Goal: Task Accomplishment & Management: Complete application form

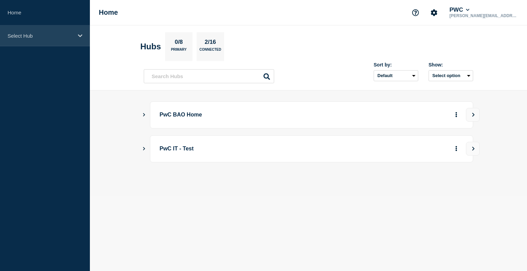
click at [77, 36] on div "Select Hub" at bounding box center [45, 35] width 90 height 21
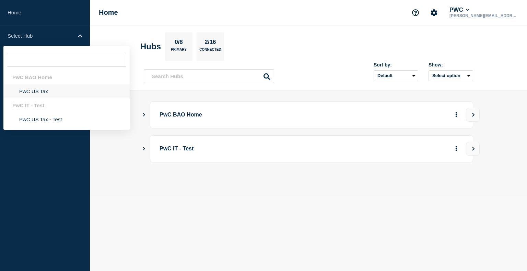
click at [41, 96] on li "PwC US Tax" at bounding box center [66, 91] width 126 height 14
click at [41, 96] on ul "PwC BAO Home PwC US Tax PwC IT - Test PwC US Tax - Test" at bounding box center [66, 98] width 126 height 56
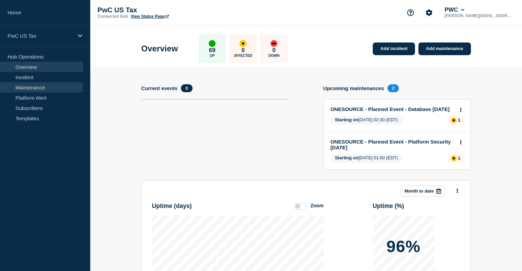
click at [33, 89] on link "Maintenance" at bounding box center [41, 87] width 83 height 10
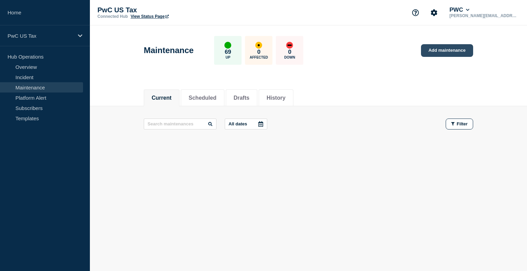
click at [445, 51] on link "Add maintenance" at bounding box center [447, 50] width 52 height 13
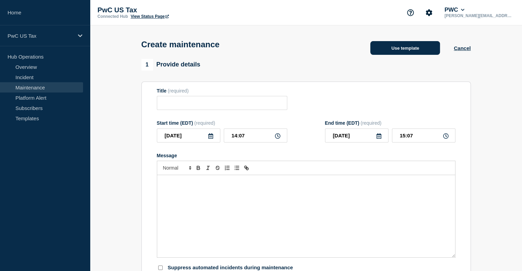
click at [401, 52] on button "Use template" at bounding box center [405, 48] width 70 height 14
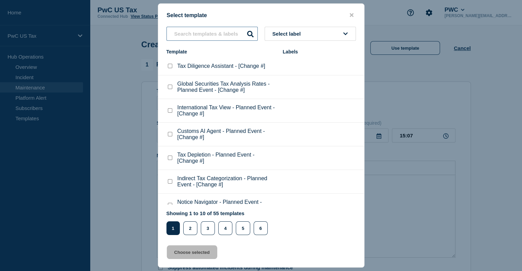
click at [185, 28] on input "text" at bounding box center [211, 34] width 91 height 14
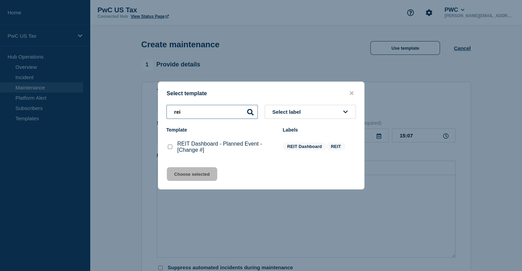
type input "rei"
click at [169, 146] on checkbox"] "REIT Dashboard - Planned Event - [Change #] checkbox" at bounding box center [170, 147] width 4 height 4
checkbox checkbox"] "true"
click at [195, 179] on button "Choose selected" at bounding box center [192, 174] width 50 height 14
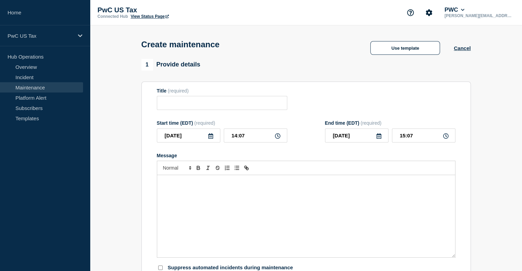
type input "REIT Dashboard - Planned Event - [Change #]"
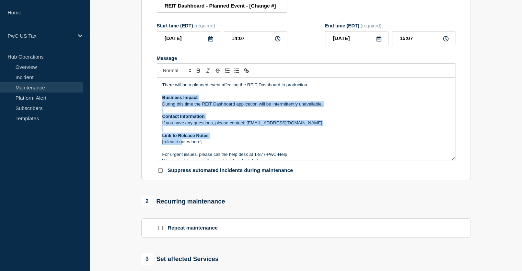
scroll to position [8, 0]
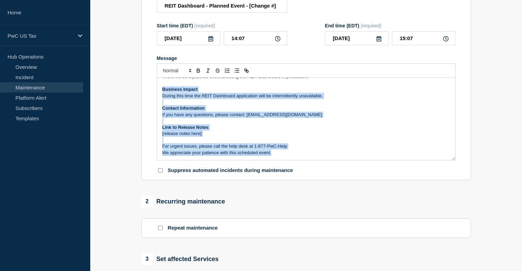
drag, startPoint x: 162, startPoint y: 100, endPoint x: 279, endPoint y: 154, distance: 128.3
click at [279, 154] on div "There will be a planned event affecting the REIT Dashboard in production. Busin…" at bounding box center [306, 119] width 298 height 82
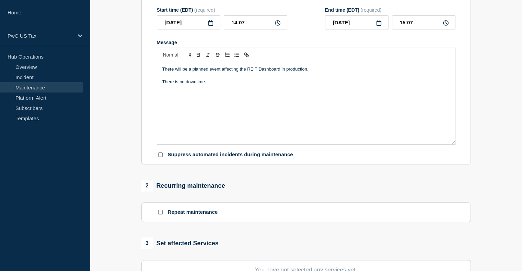
scroll to position [90, 0]
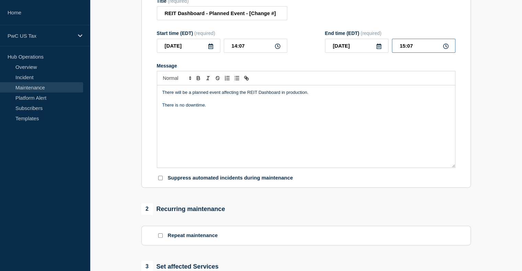
click at [403, 48] on input "15:07" at bounding box center [423, 46] width 63 height 14
type input "16:07"
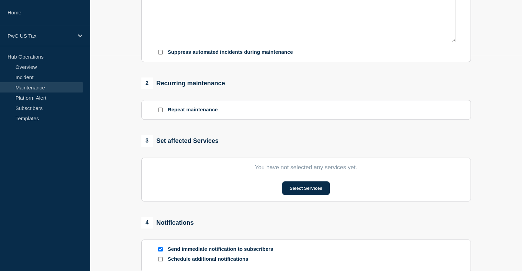
scroll to position [245, 0]
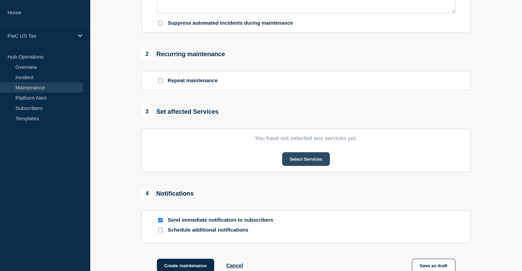
click at [307, 162] on button "Select Services" at bounding box center [306, 159] width 48 height 14
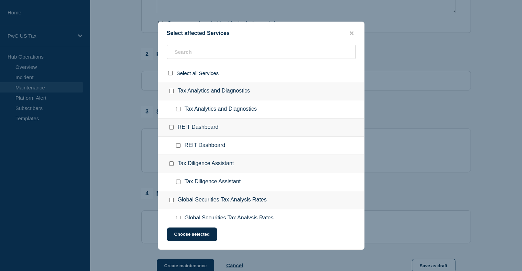
click at [171, 128] on input "REIT Dashboard checkbox" at bounding box center [171, 127] width 4 height 4
checkbox input "true"
click at [193, 235] on button "Choose selected" at bounding box center [192, 235] width 50 height 14
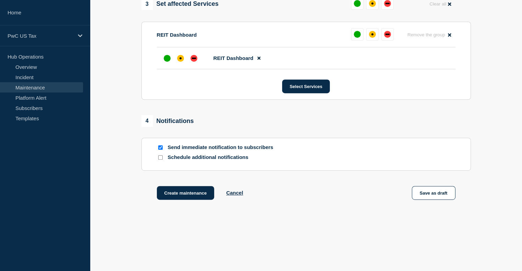
scroll to position [356, 0]
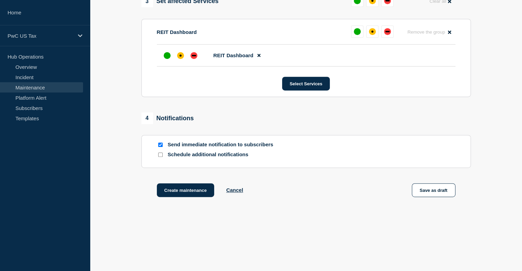
click at [160, 147] on input "Send immediate notification to subscribers" at bounding box center [160, 145] width 4 height 4
checkbox input "false"
click at [182, 193] on button "Create maintenance" at bounding box center [186, 191] width 58 height 14
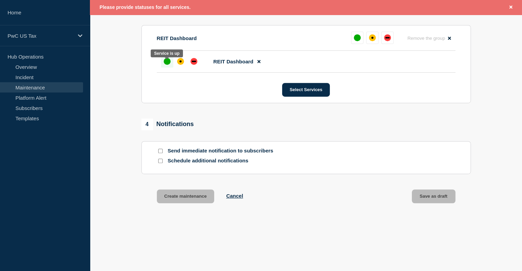
click at [166, 65] on div "up" at bounding box center [167, 61] width 7 height 7
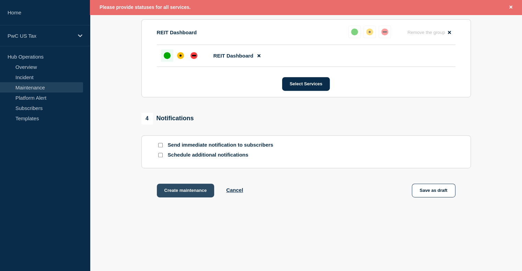
click at [186, 196] on button "Create maintenance" at bounding box center [186, 191] width 58 height 14
